Goal: Information Seeking & Learning: Learn about a topic

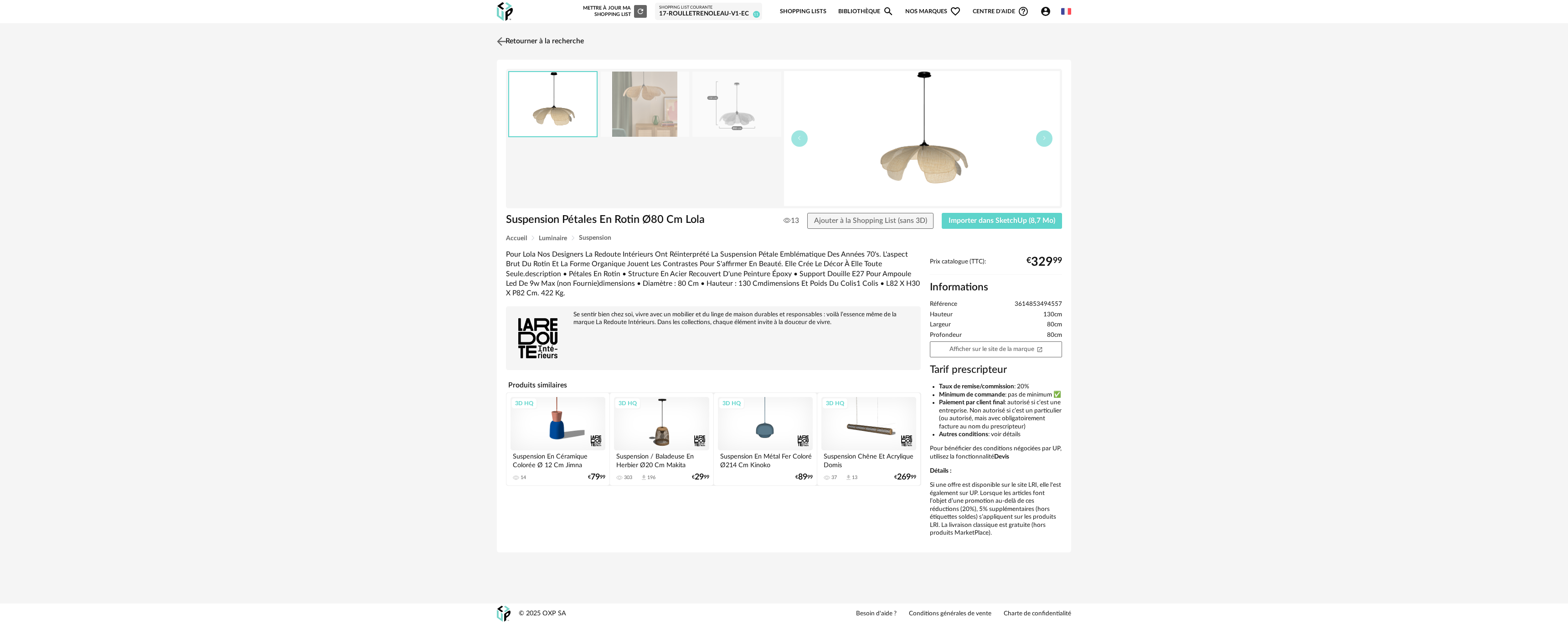
click at [507, 36] on img at bounding box center [502, 41] width 14 height 14
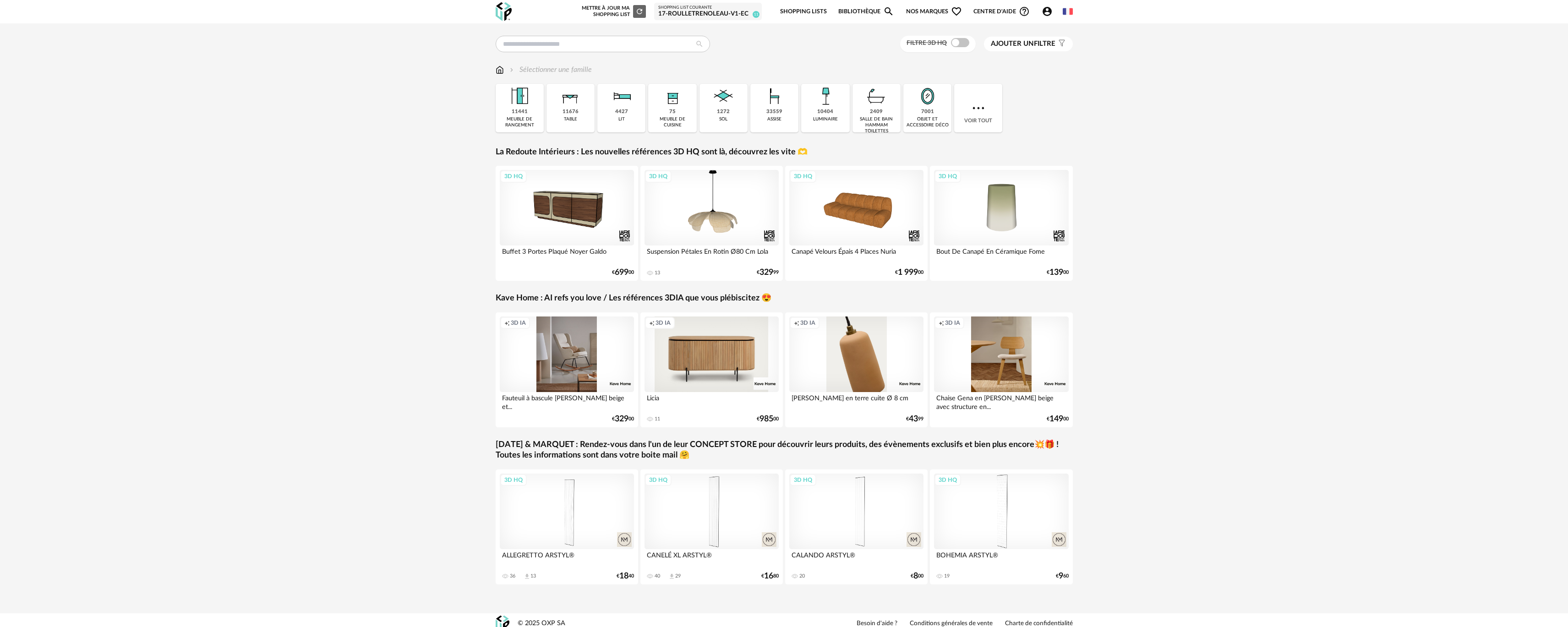
click at [622, 147] on link "La Redoute Intérieurs : Les nouvelles références 3D HQ sont là, découvrez les v…" at bounding box center [652, 152] width 312 height 11
click at [710, 151] on link "La Redoute Intérieurs : Les nouvelles références 3D HQ sont là, découvrez les v…" at bounding box center [652, 152] width 312 height 11
click at [790, 154] on link "La Redoute Intérieurs : Les nouvelles références 3D HQ sont là, découvrez les v…" at bounding box center [652, 152] width 312 height 11
click at [965, 45] on span at bounding box center [960, 42] width 19 height 9
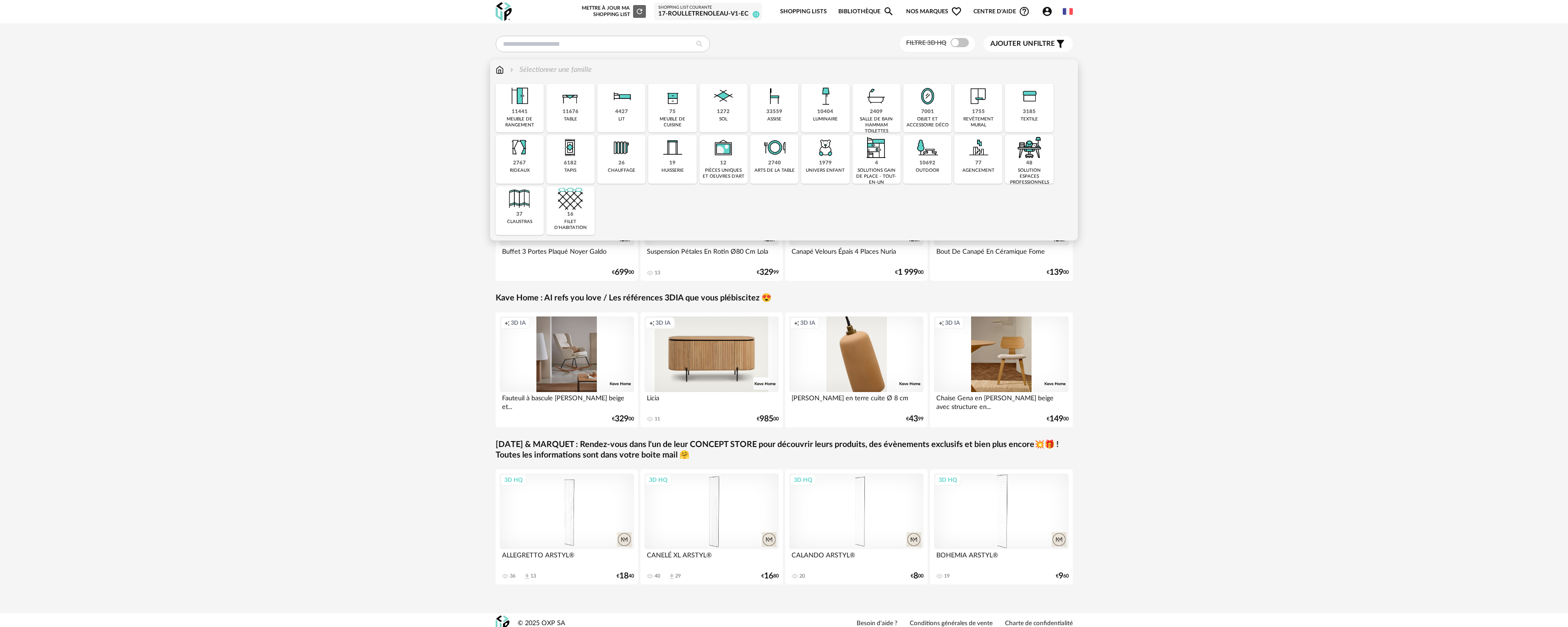
click at [986, 117] on div "revêtement mural" at bounding box center [979, 122] width 43 height 12
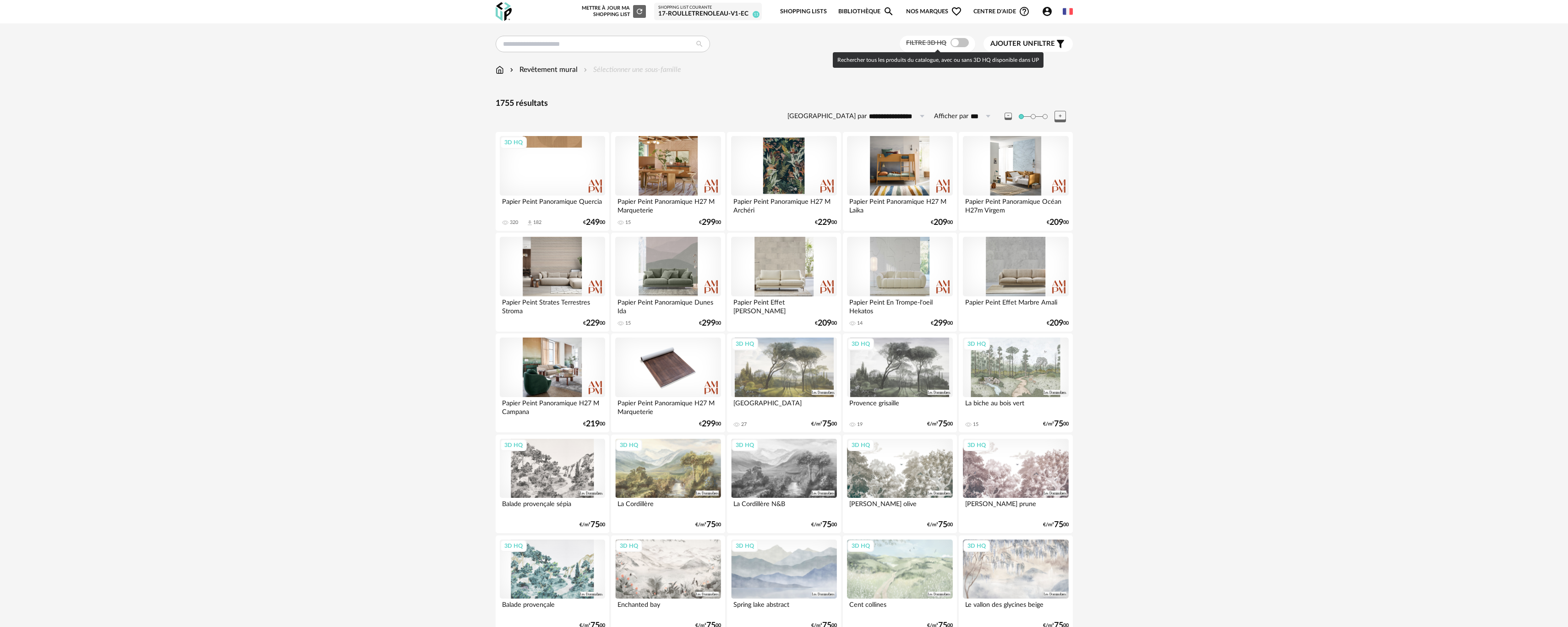
click at [953, 38] on div "Filtre 3D HQ" at bounding box center [938, 44] width 76 height 17
click at [953, 39] on span at bounding box center [960, 42] width 19 height 9
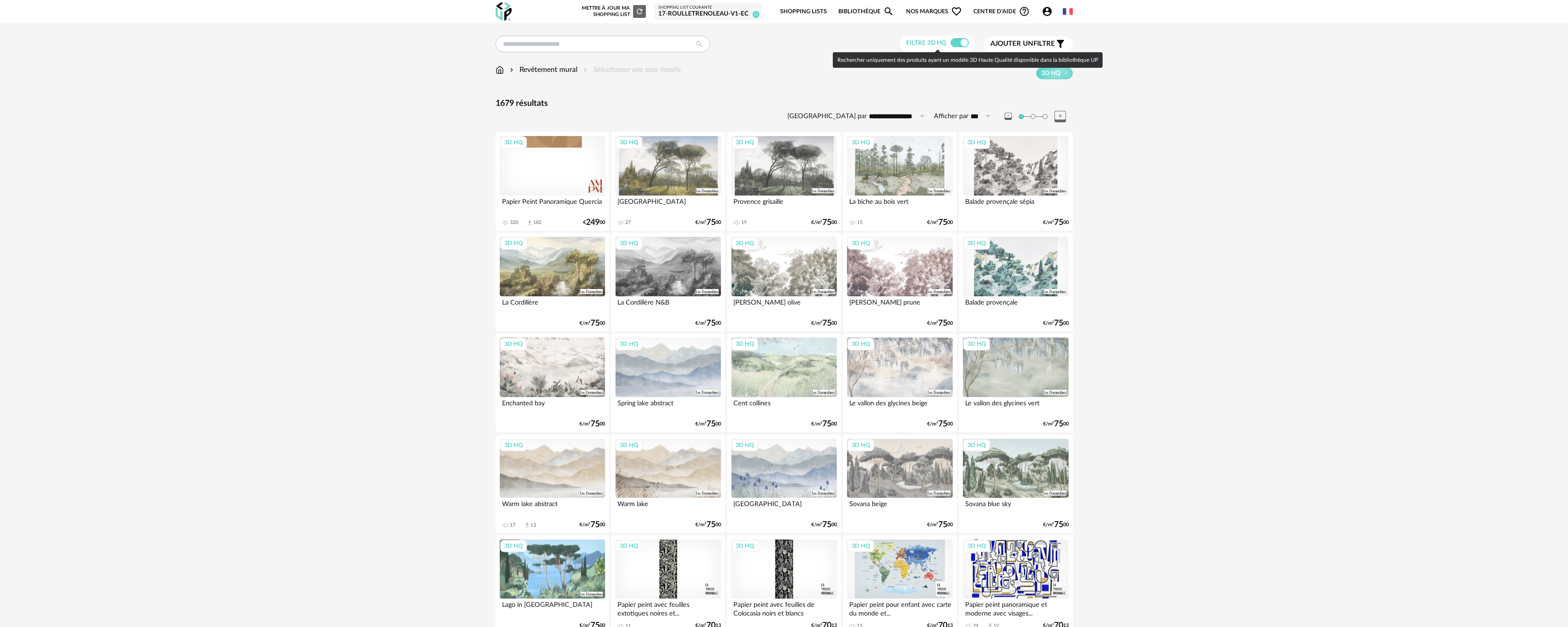
click at [953, 39] on span at bounding box center [960, 42] width 19 height 9
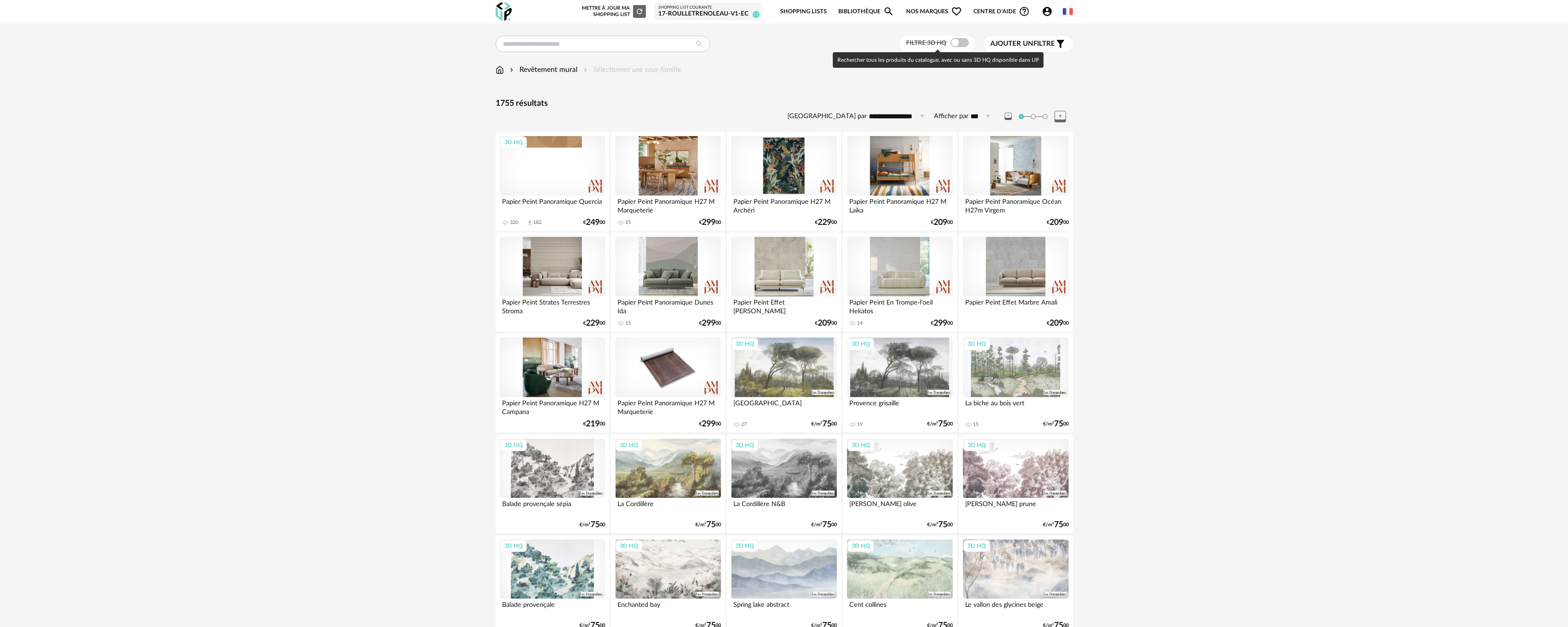
click at [953, 39] on span at bounding box center [960, 42] width 19 height 9
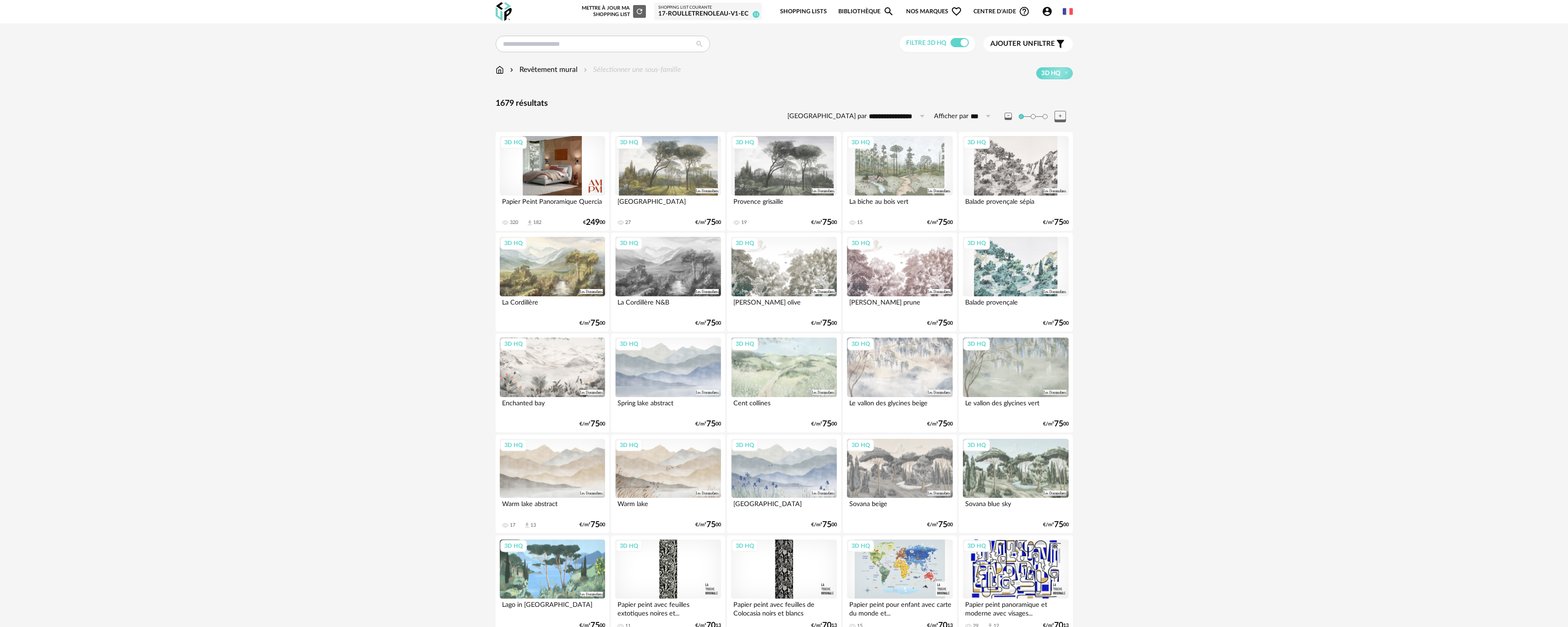
click at [549, 170] on div "3D HQ" at bounding box center [552, 165] width 105 height 59
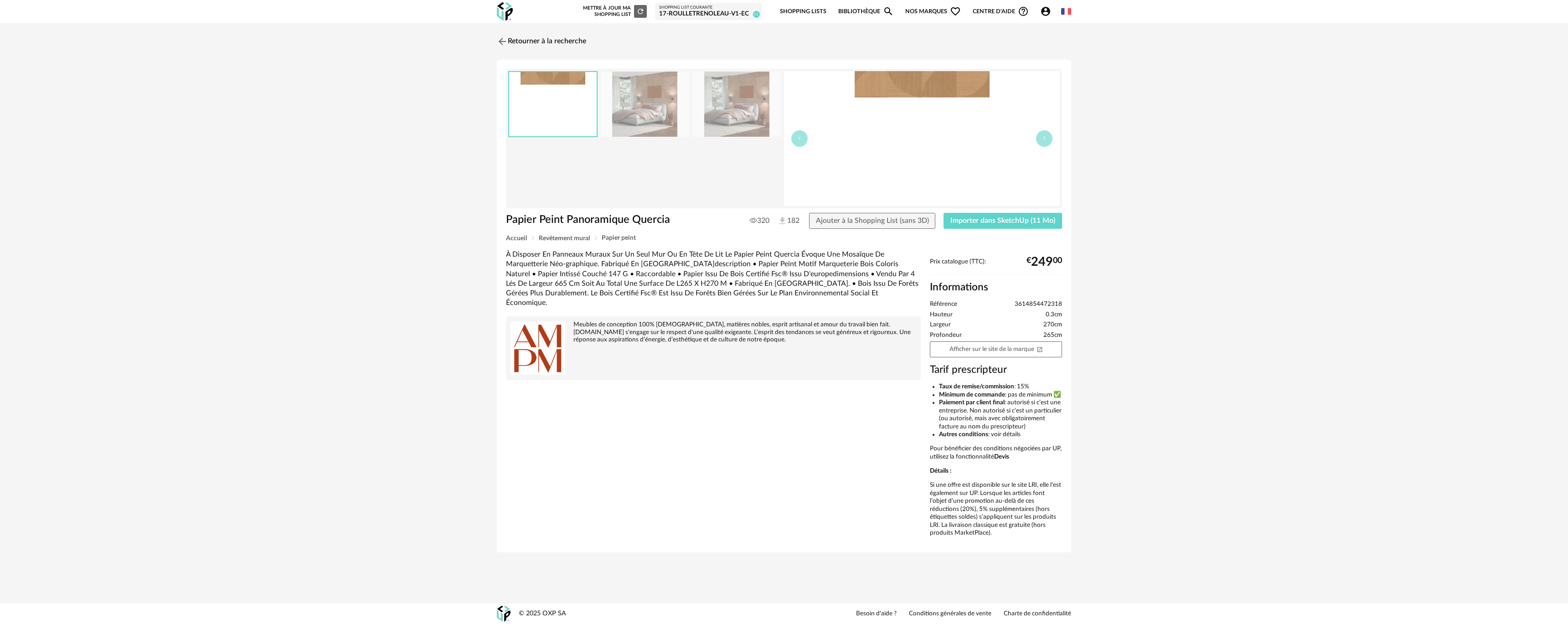
click at [898, 98] on img at bounding box center [922, 139] width 276 height 135
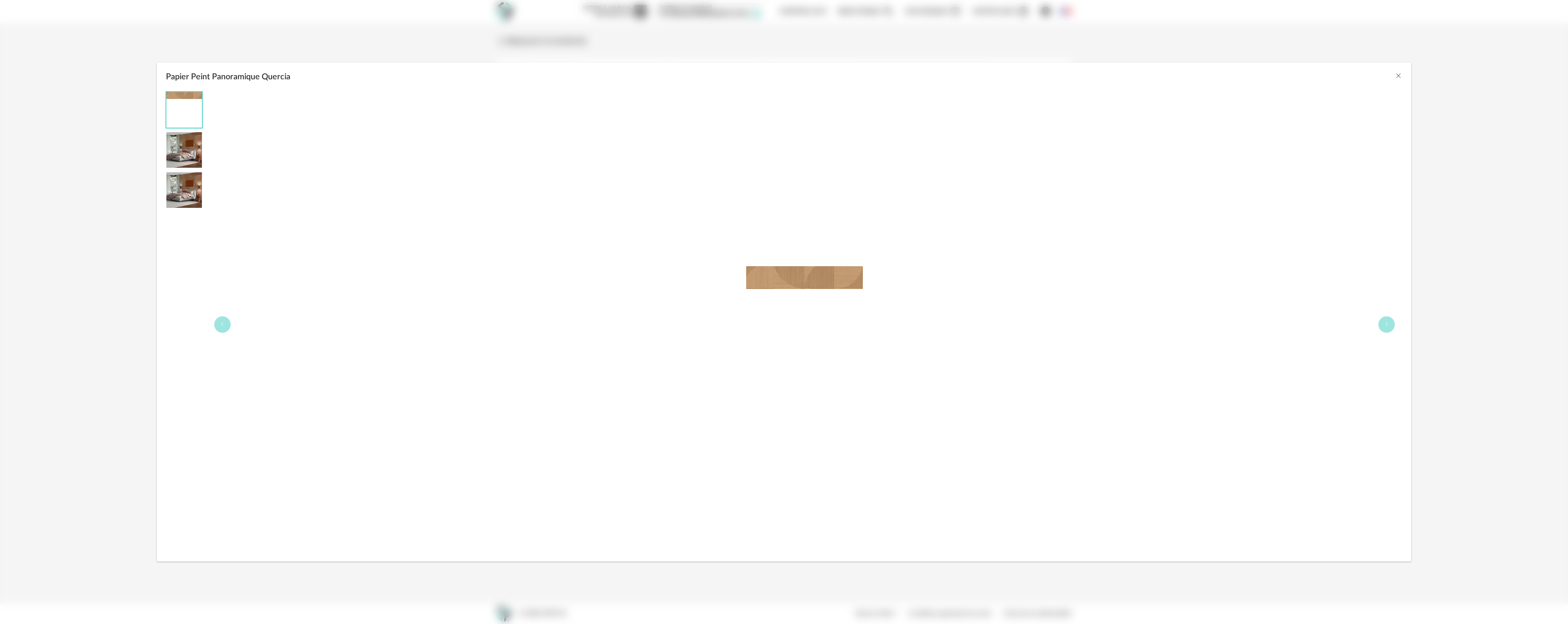
click at [183, 162] on img "Papier Peint Panoramique Quercia" at bounding box center [184, 150] width 36 height 36
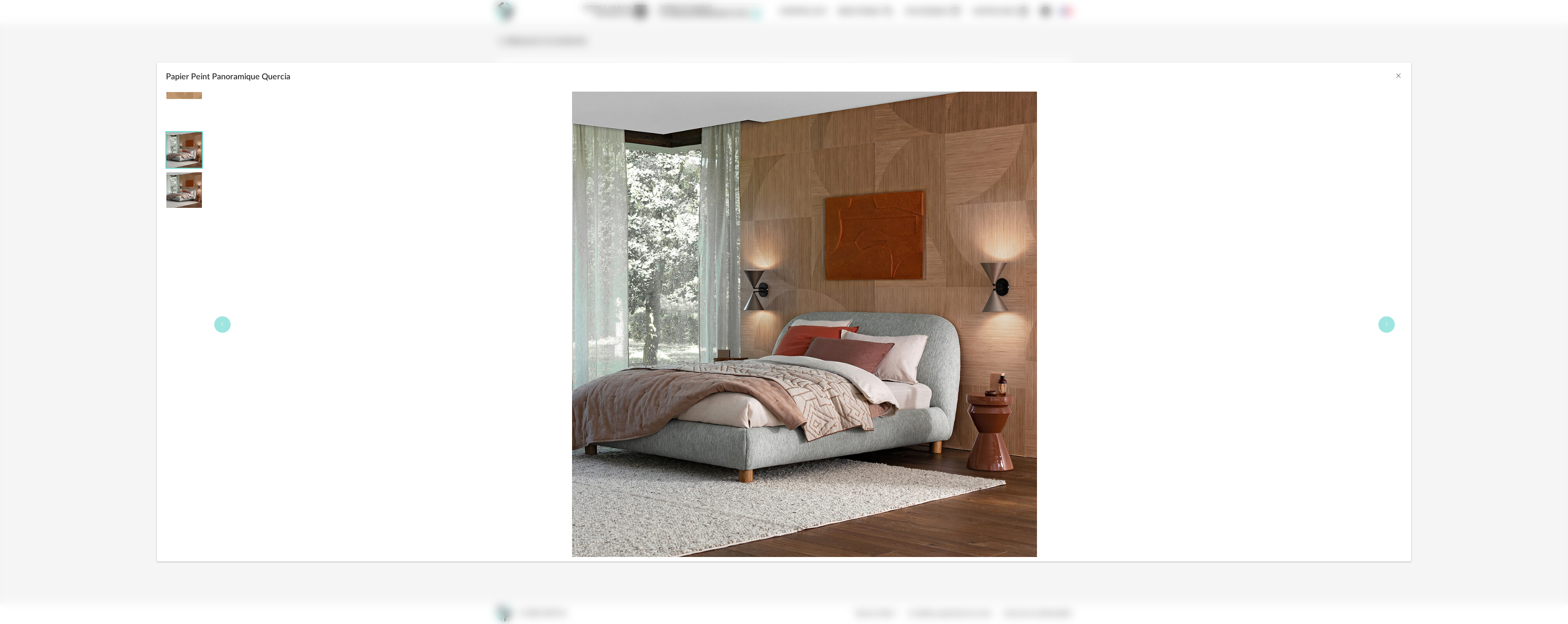
click at [182, 173] on img "Papier Peint Panoramique Quercia" at bounding box center [184, 190] width 36 height 36
click at [95, 170] on div "Papier Peint Panoramique Quercia" at bounding box center [784, 312] width 1568 height 624
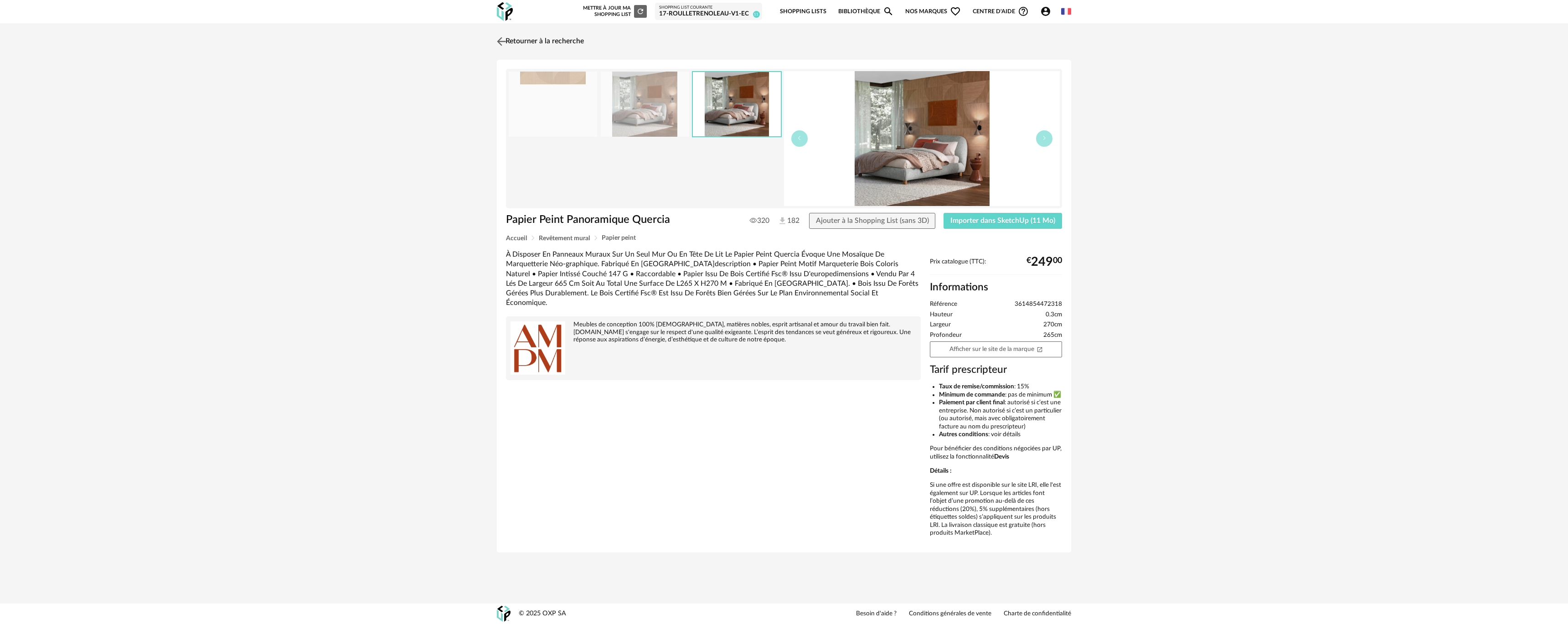
click at [537, 34] on link "Retourner à la recherche" at bounding box center [540, 41] width 90 height 20
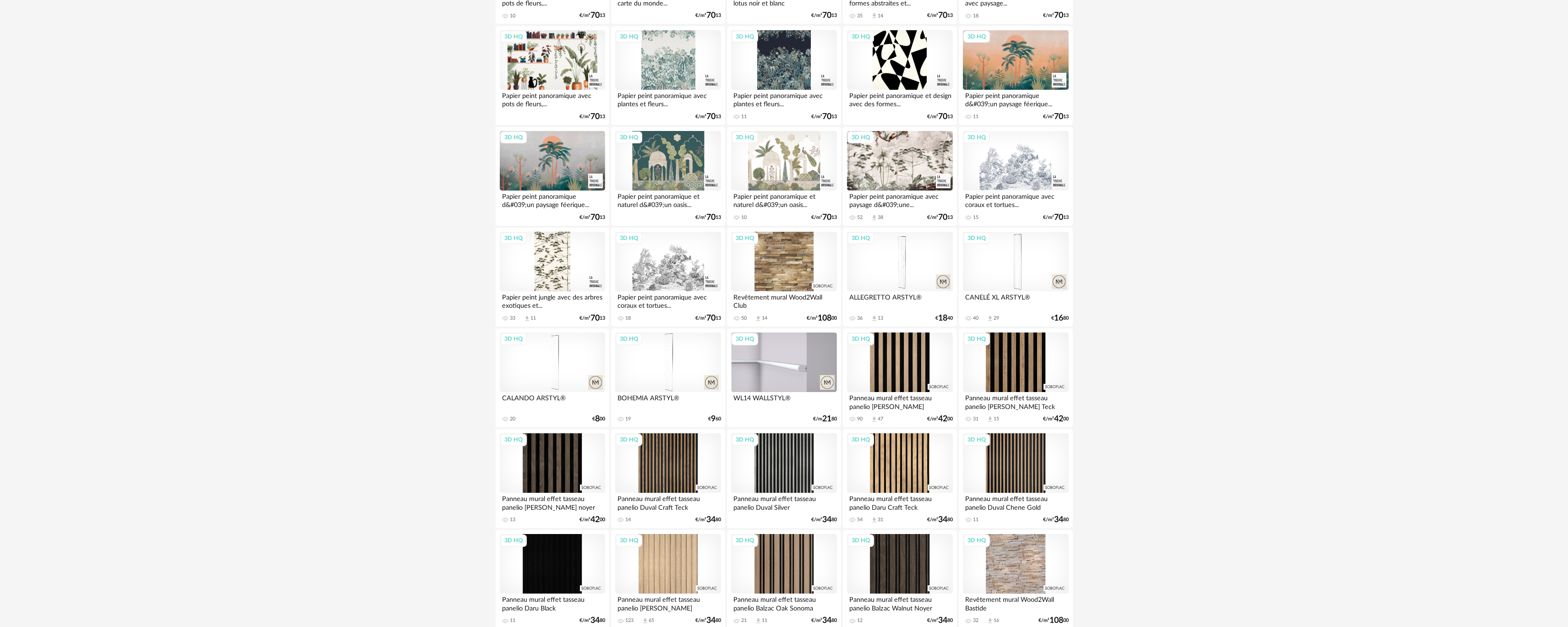
scroll to position [824, 0]
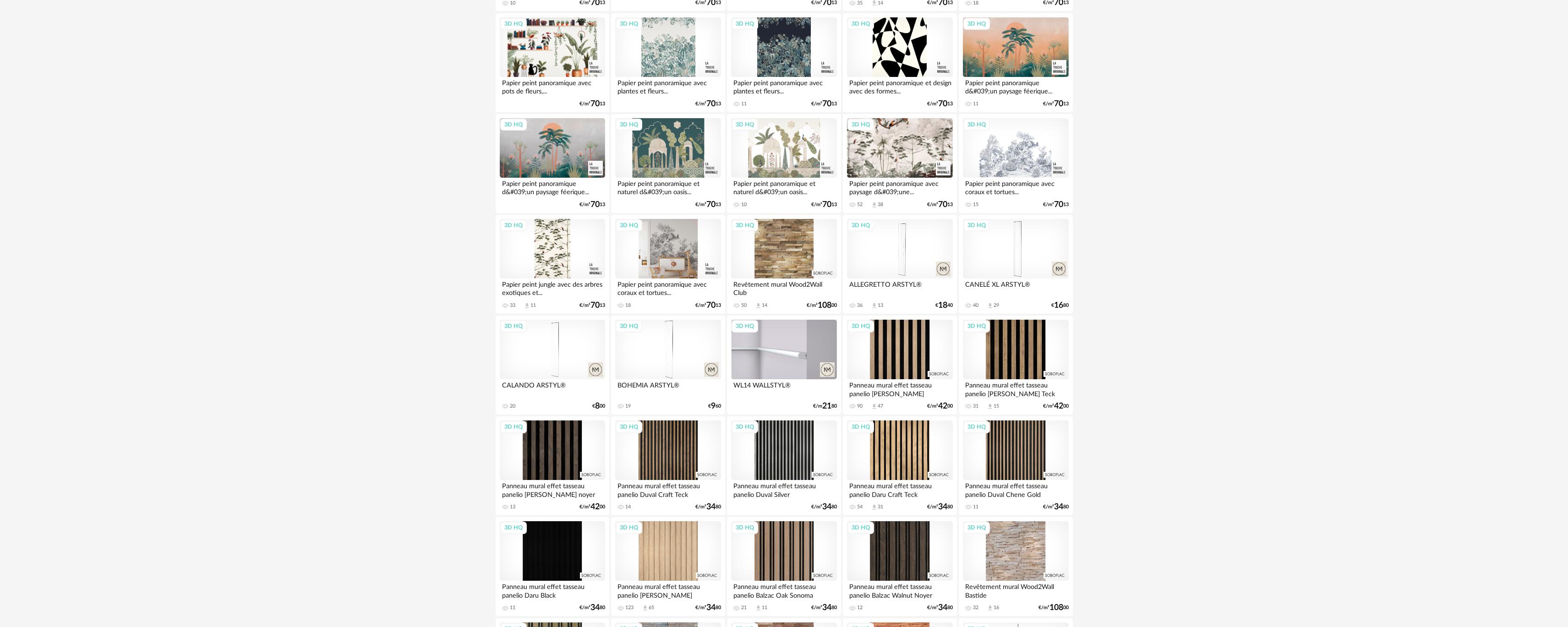
click at [682, 263] on div "3D HQ" at bounding box center [667, 248] width 105 height 59
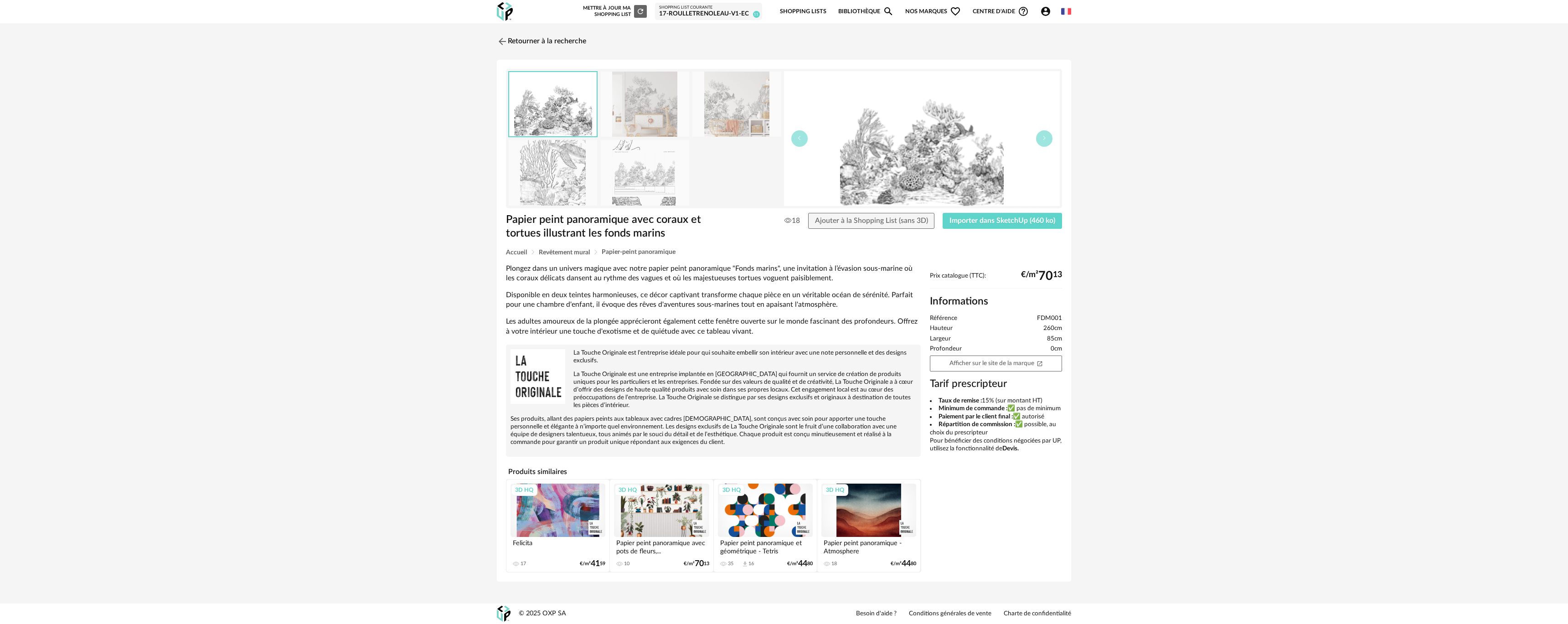
click at [867, 143] on img at bounding box center [922, 139] width 276 height 135
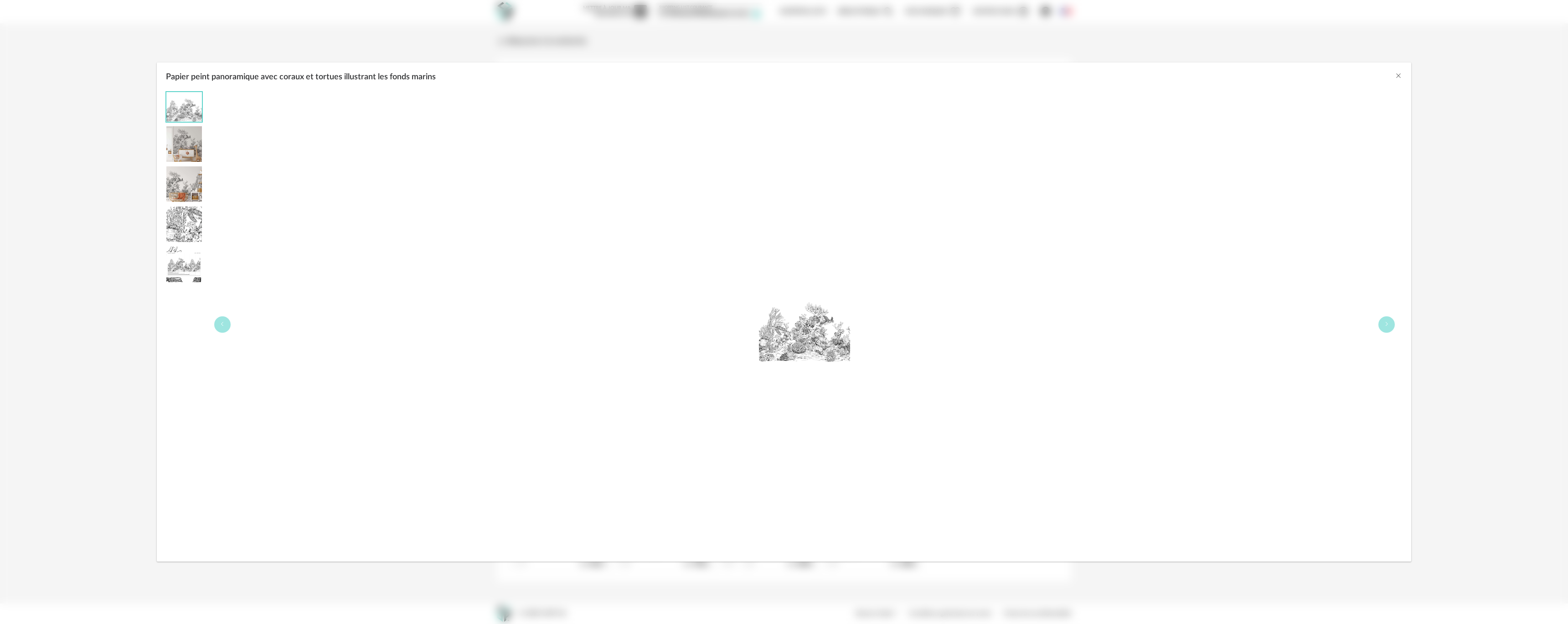
click at [107, 75] on div "Papier peint panoramique avec coraux et tortues illustrant les fonds marins" at bounding box center [784, 312] width 1568 height 624
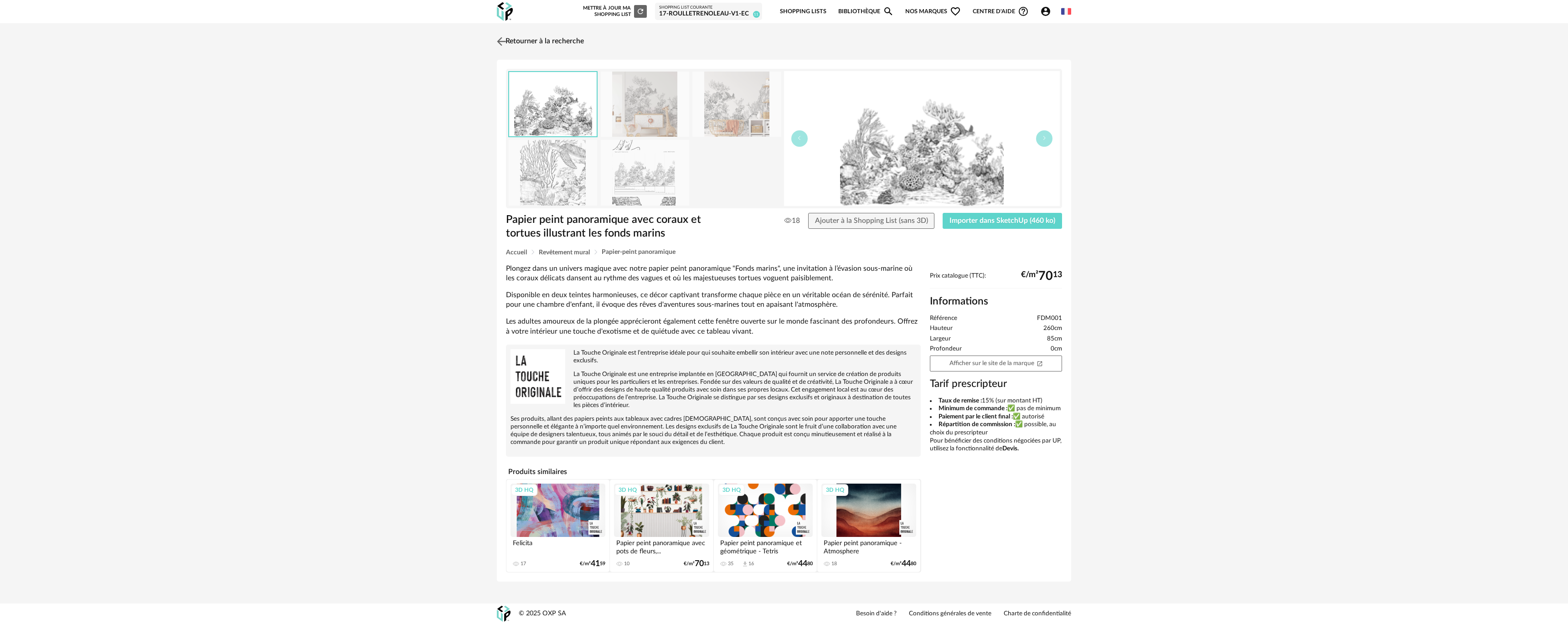
click at [515, 40] on link "Retourner à la recherche" at bounding box center [540, 41] width 90 height 20
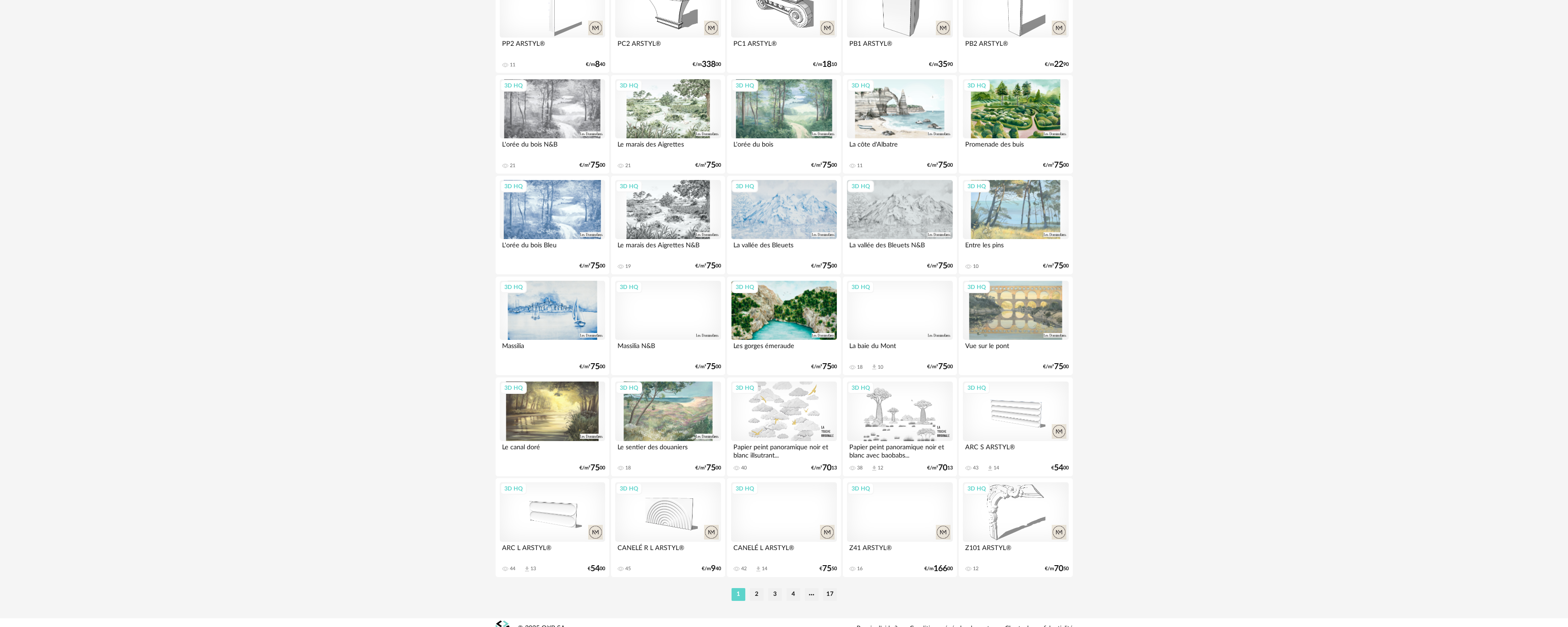
scroll to position [1581, 0]
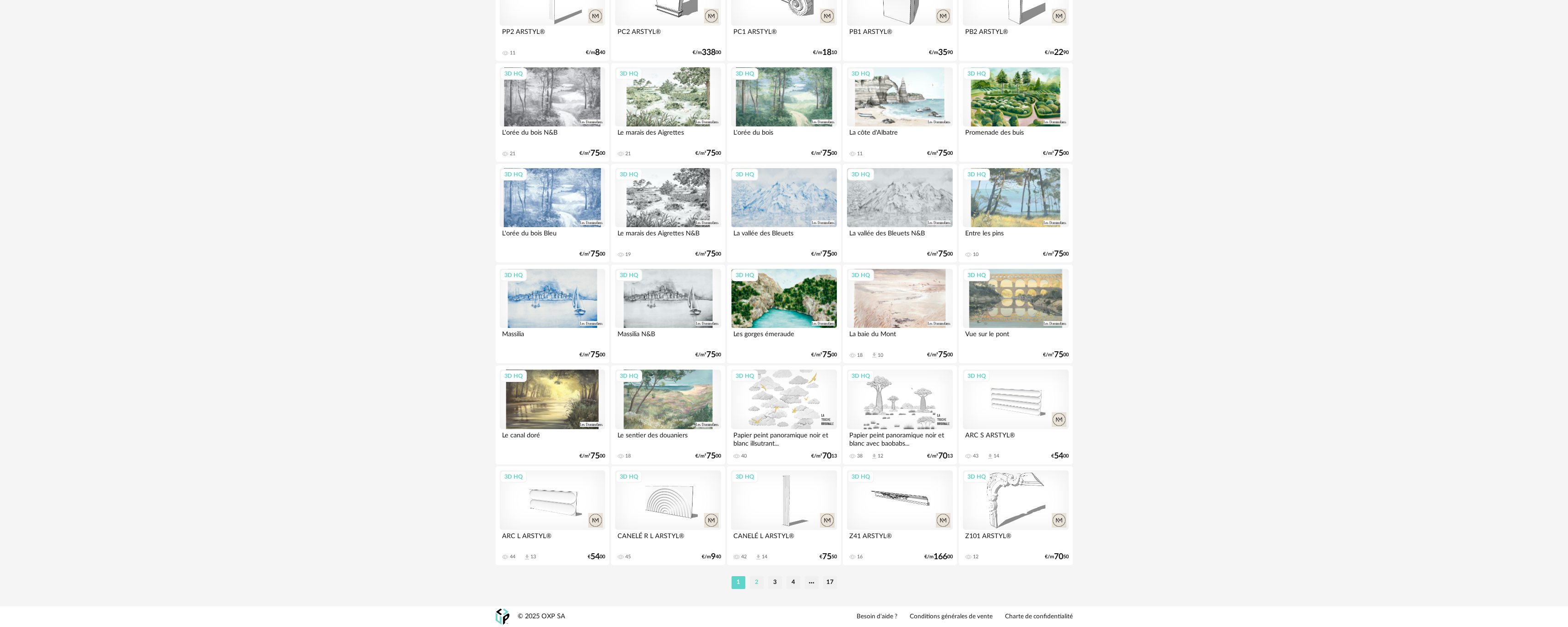
click at [758, 579] on li "2" at bounding box center [757, 583] width 14 height 13
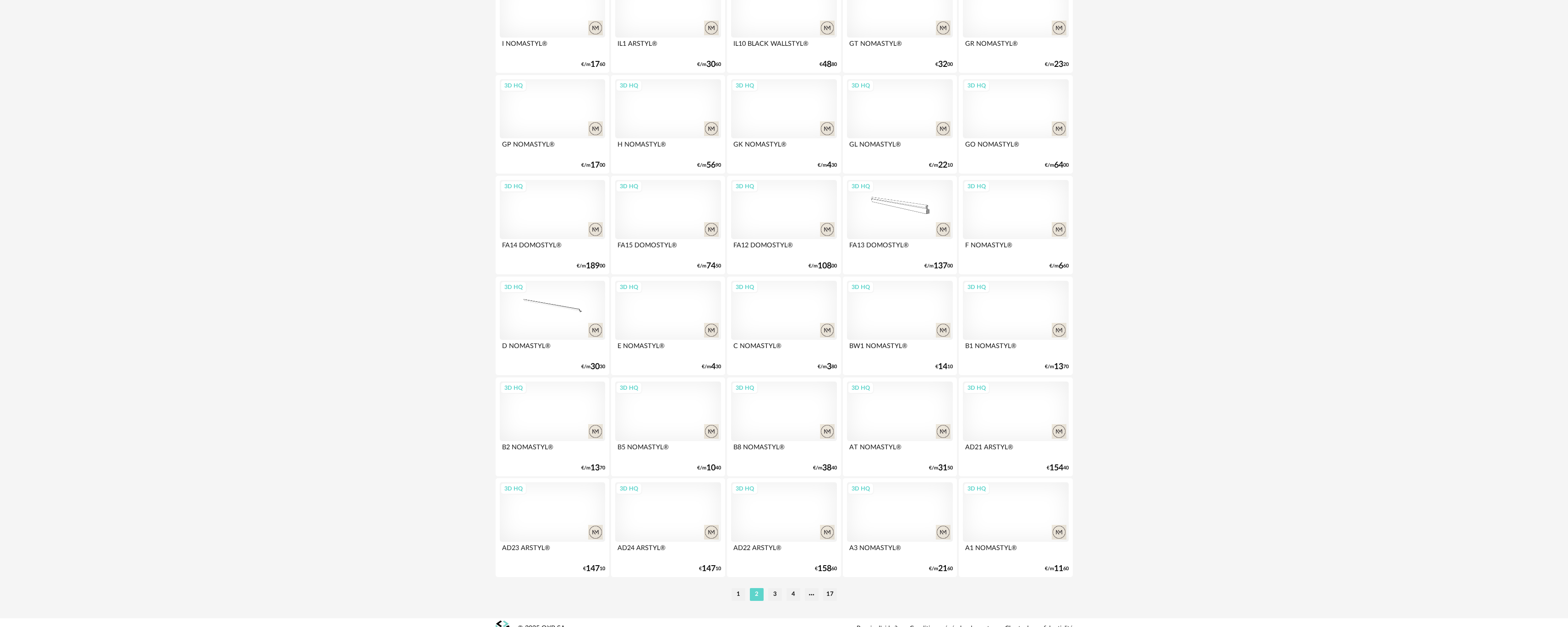
scroll to position [1581, 0]
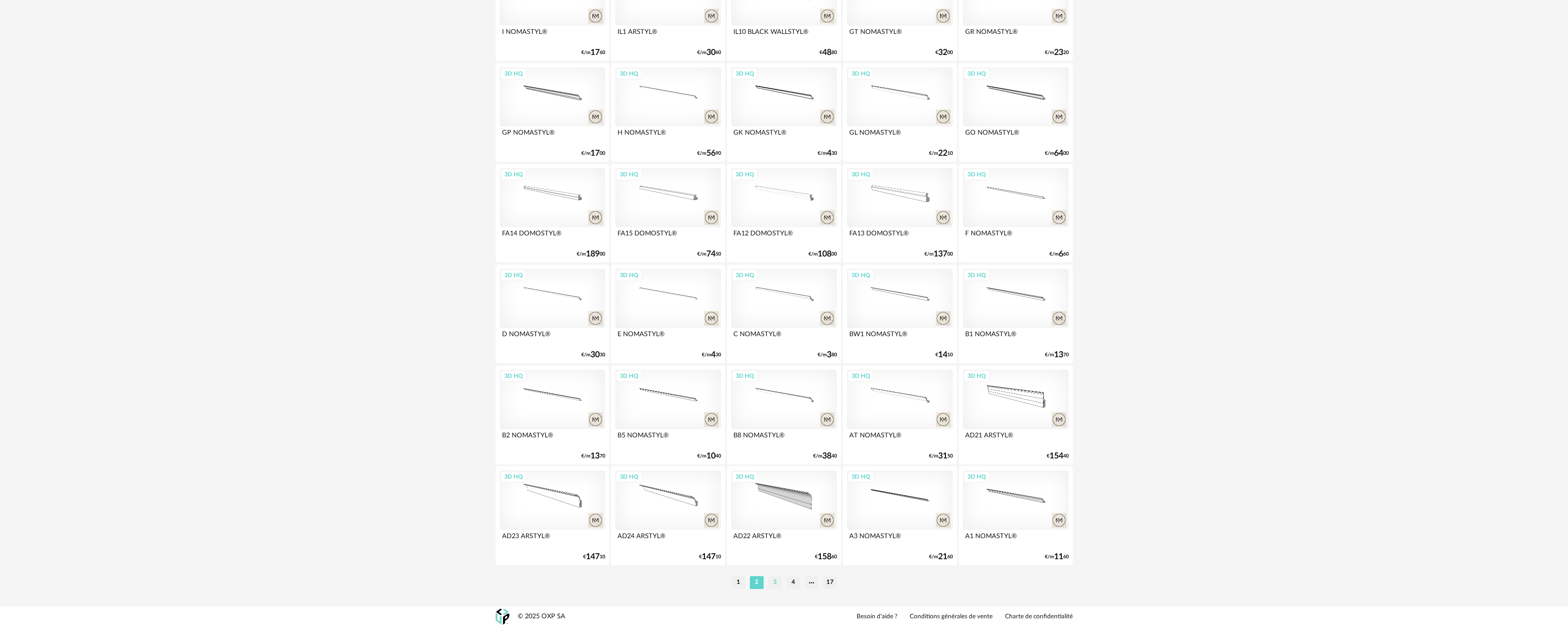
click at [768, 578] on li "3" at bounding box center [775, 583] width 14 height 13
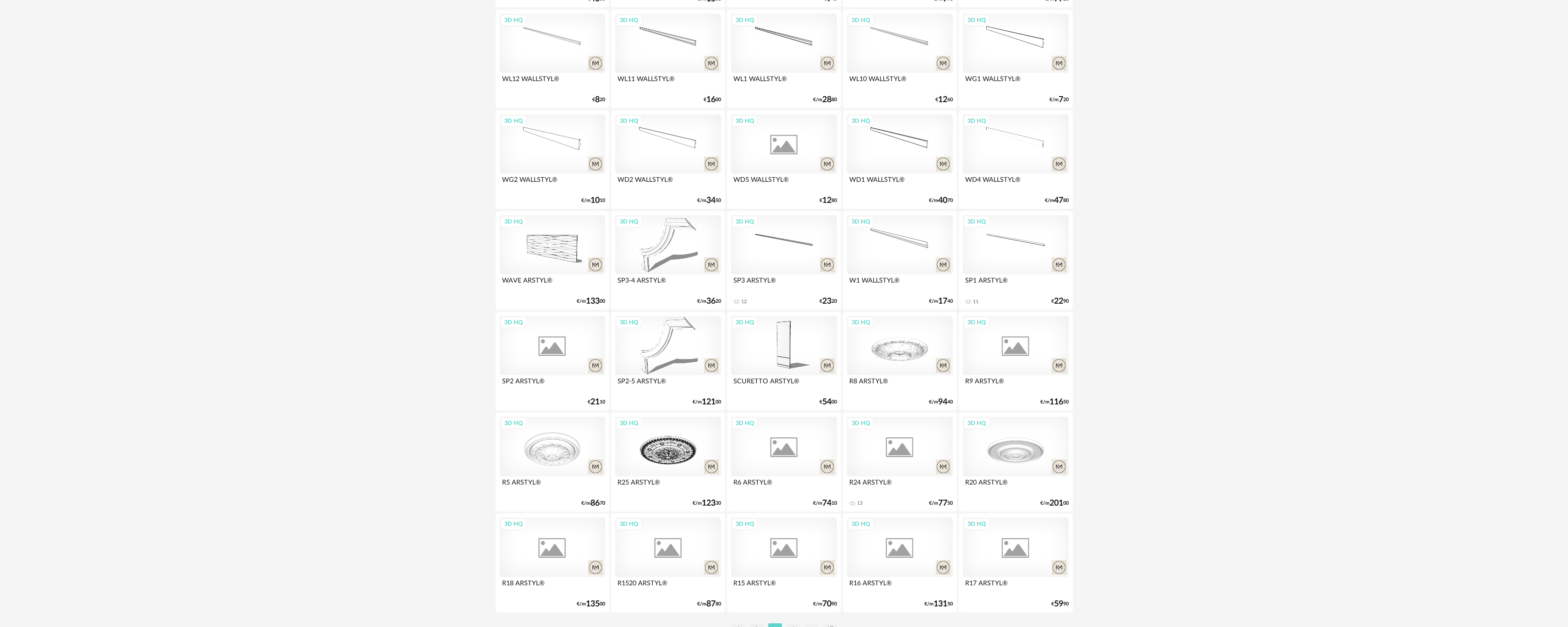
scroll to position [1581, 0]
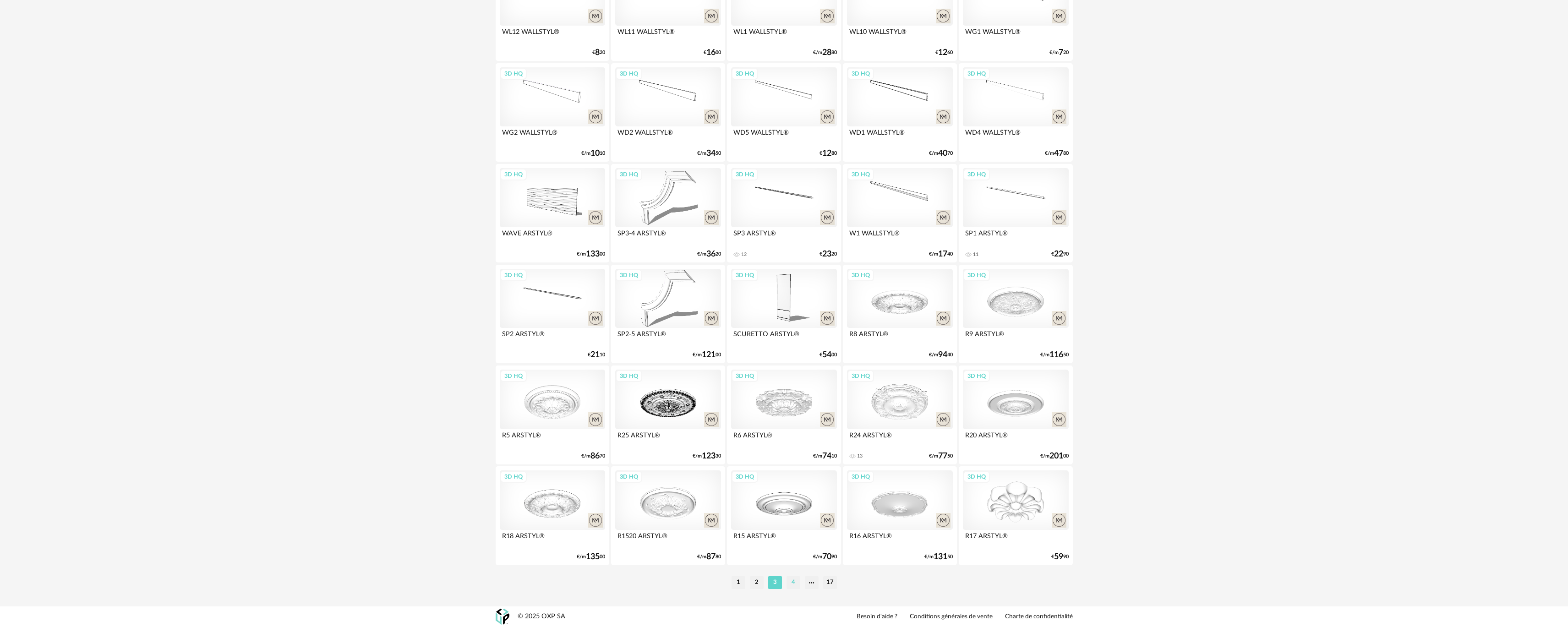
click at [793, 588] on li "4" at bounding box center [793, 583] width 14 height 13
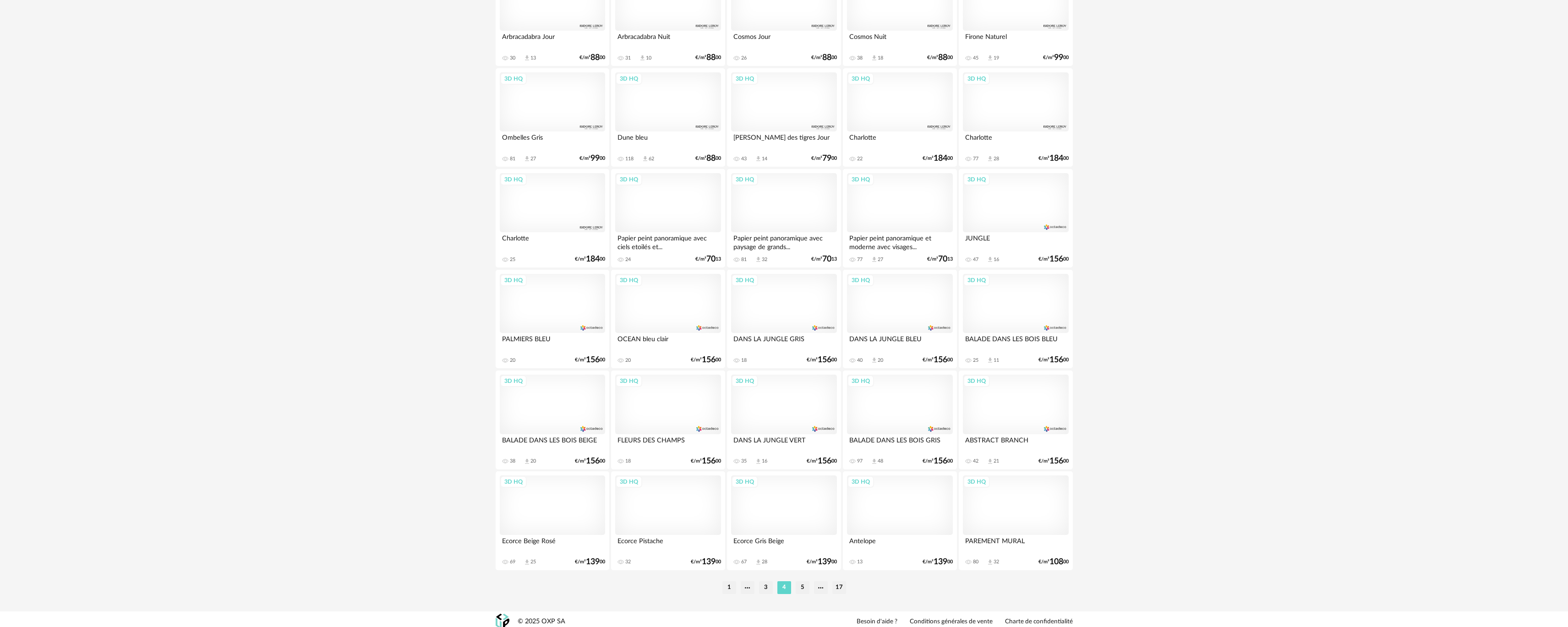
scroll to position [1581, 0]
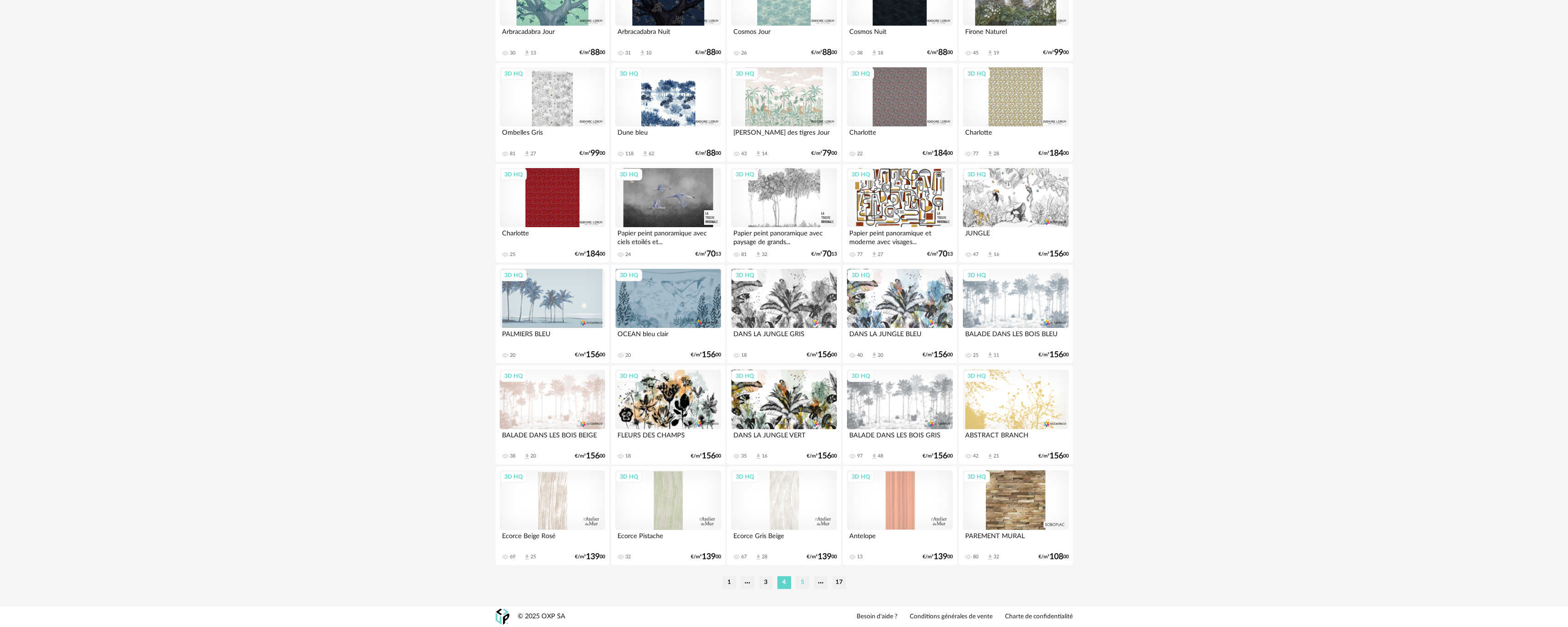
click at [806, 579] on li "5" at bounding box center [803, 583] width 14 height 13
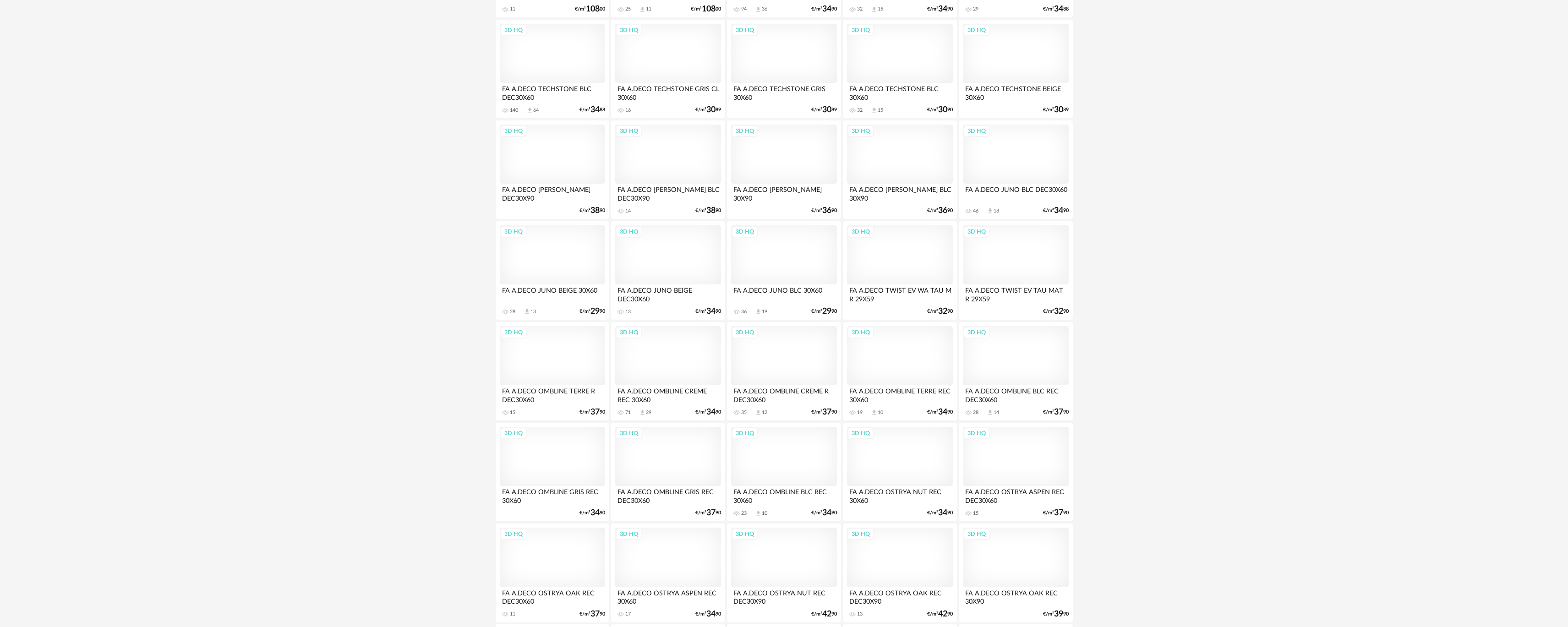
scroll to position [1581, 0]
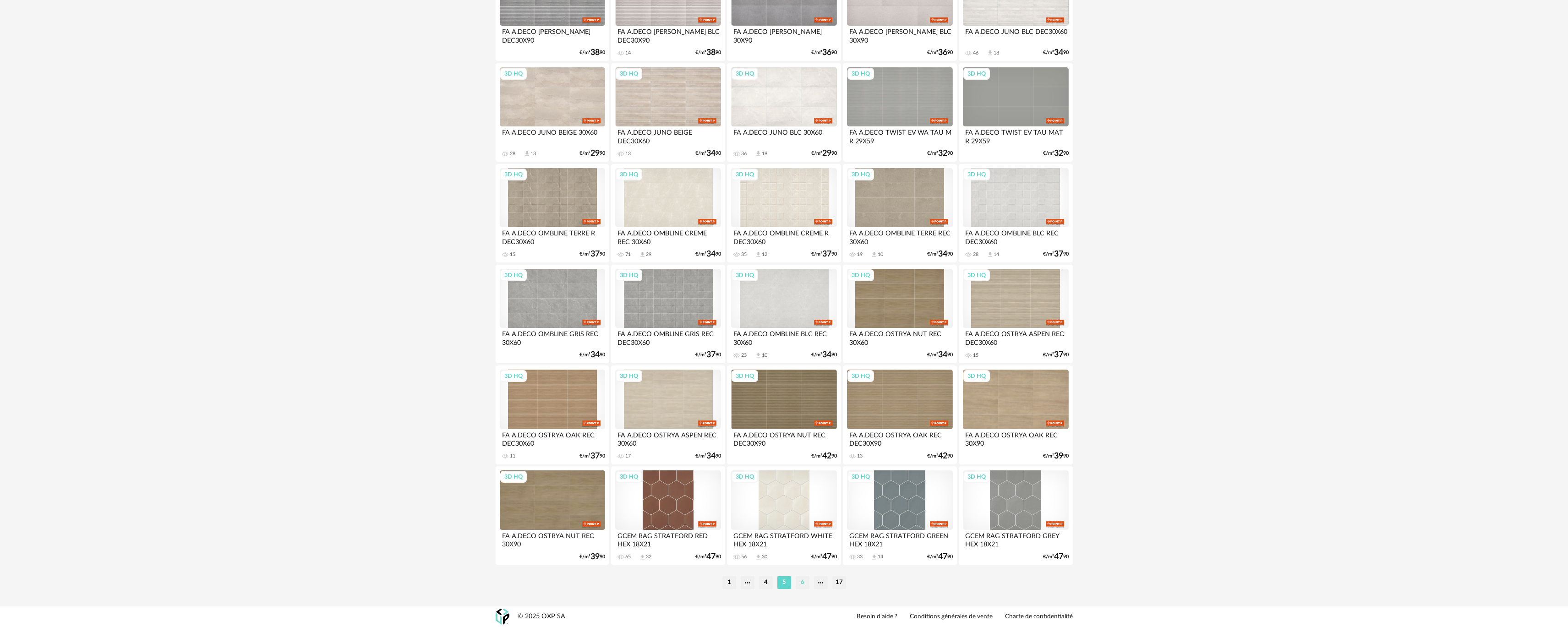
click at [797, 578] on li "6" at bounding box center [803, 583] width 14 height 13
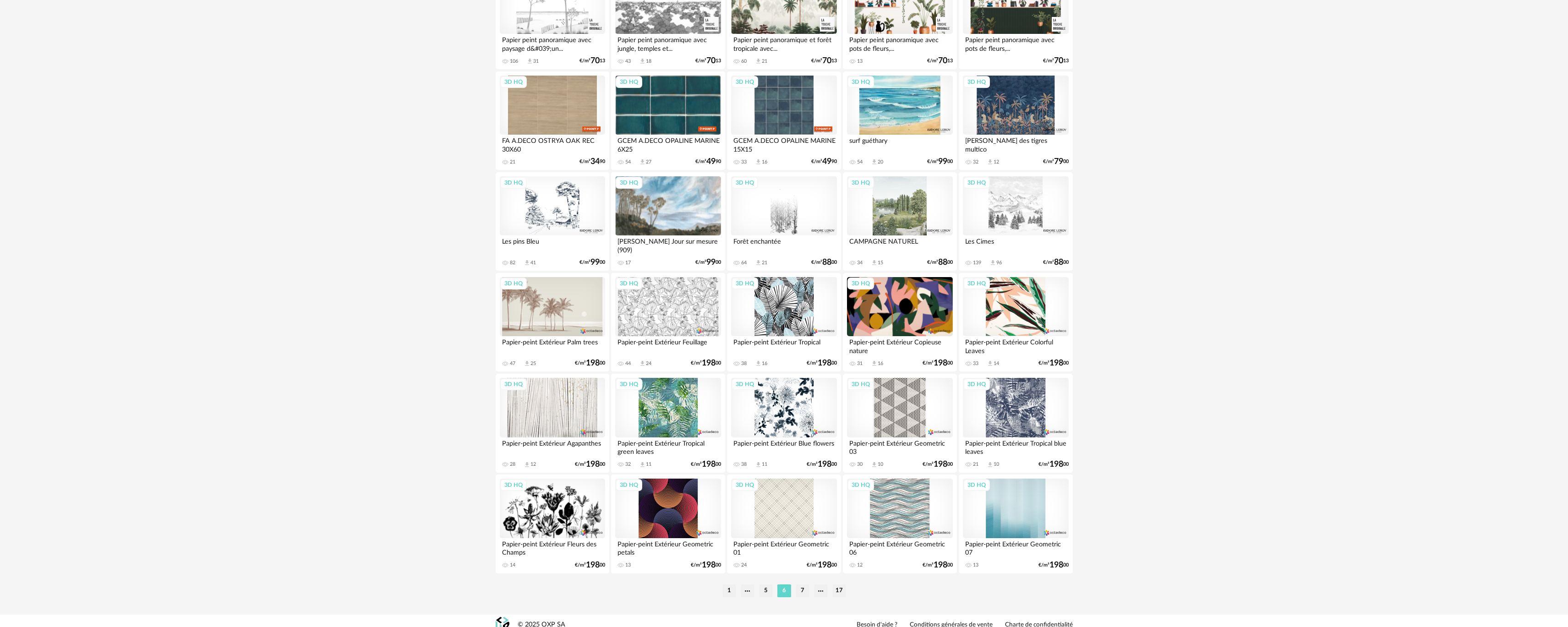
scroll to position [1581, 0]
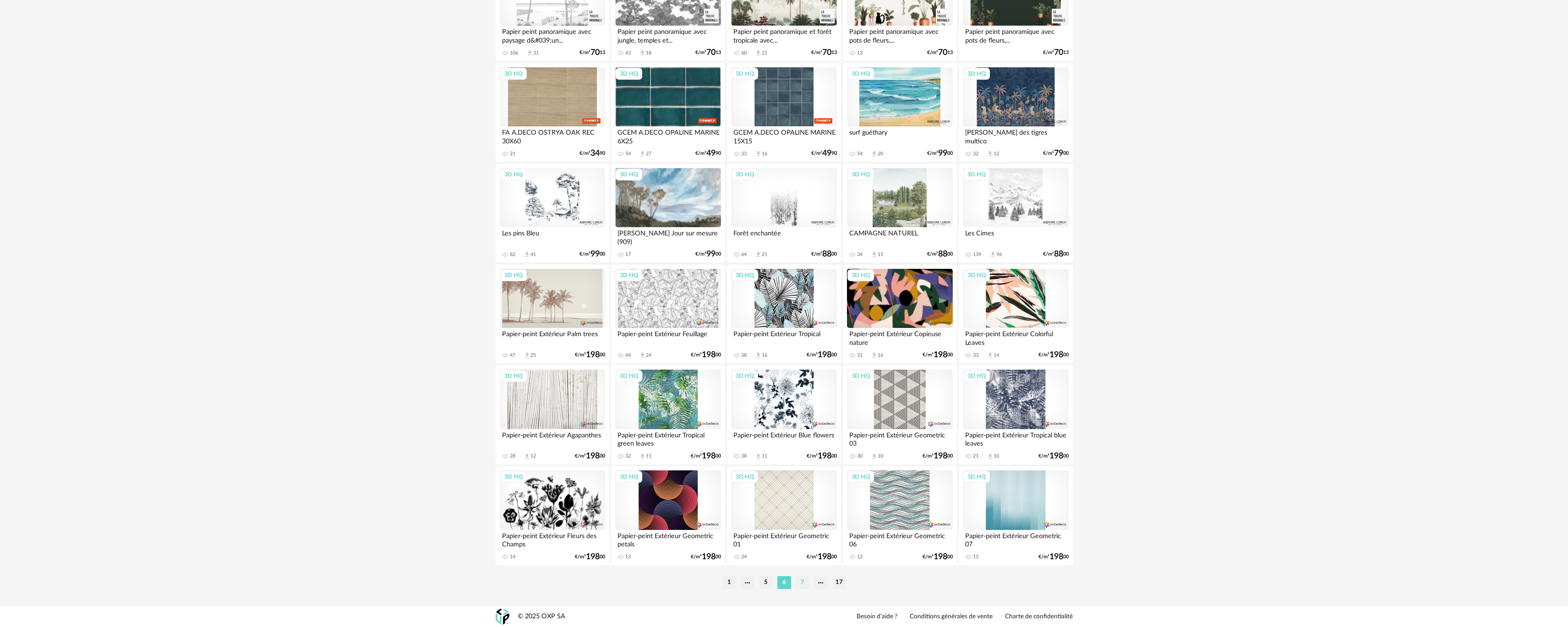
click at [800, 582] on li "7" at bounding box center [803, 583] width 14 height 13
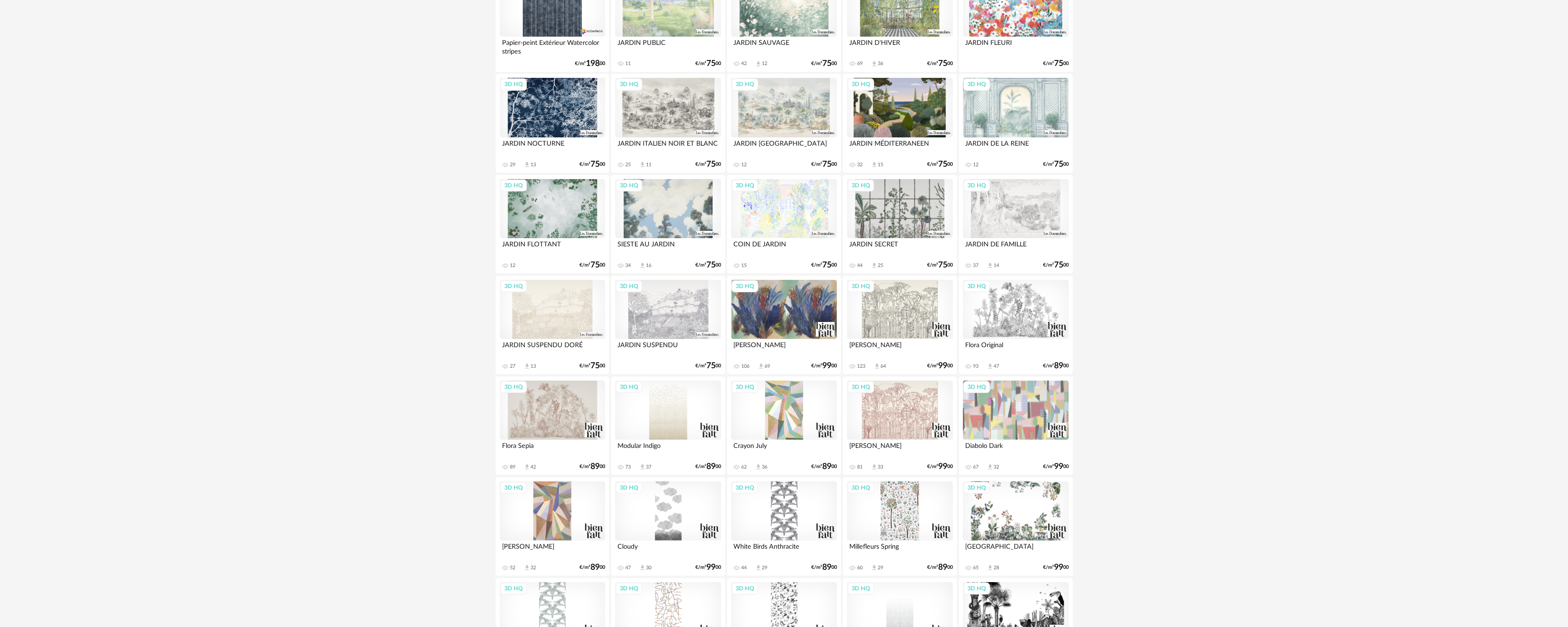
scroll to position [253, 0]
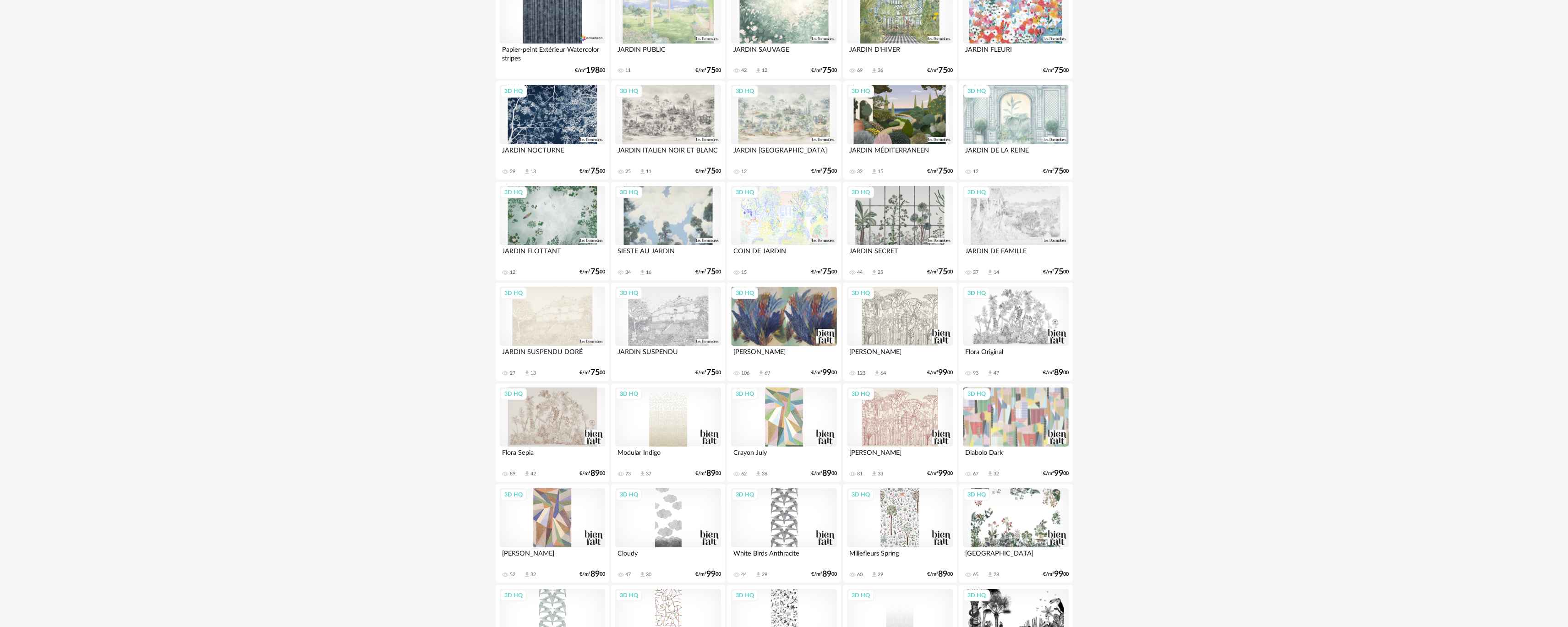
click at [1005, 232] on div "3D HQ" at bounding box center [1015, 215] width 105 height 59
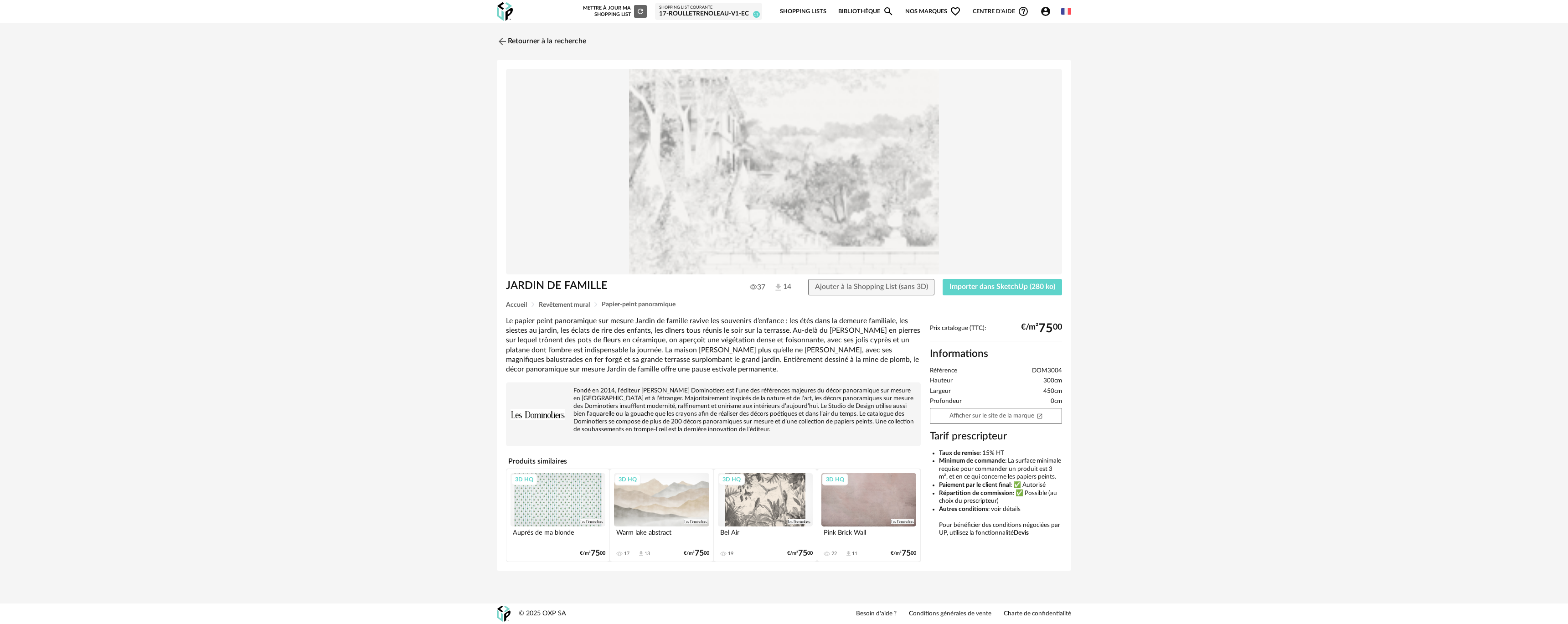
click at [747, 238] on img at bounding box center [784, 172] width 556 height 206
click at [996, 290] on span "Importer dans SketchUp (280 ko)" at bounding box center [1002, 287] width 106 height 7
